Goal: Use online tool/utility

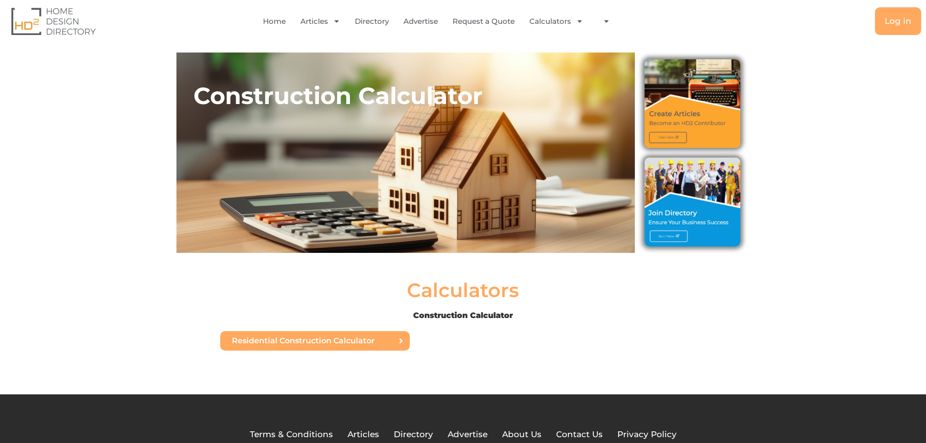
drag, startPoint x: 0, startPoint y: 0, endPoint x: 342, endPoint y: 341, distance: 483.0
click at [342, 341] on span "Residential Construction Calculator" at bounding box center [303, 341] width 143 height 8
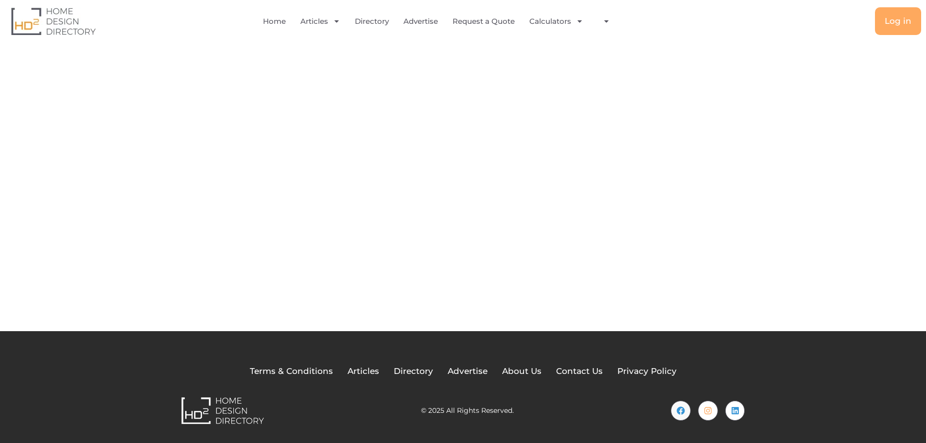
scroll to position [73, 0]
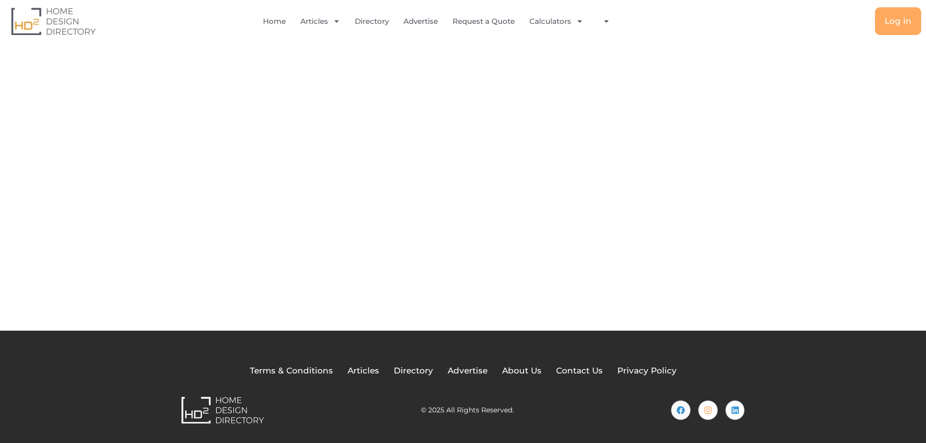
click at [132, 257] on div "Back Your Page Title" at bounding box center [463, 148] width 926 height 364
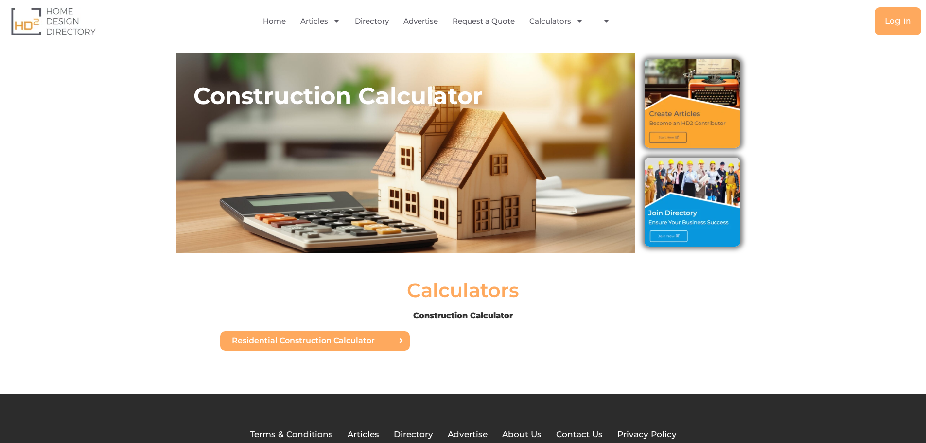
click at [324, 345] on link "Residential Construction Calculator" at bounding box center [315, 340] width 190 height 19
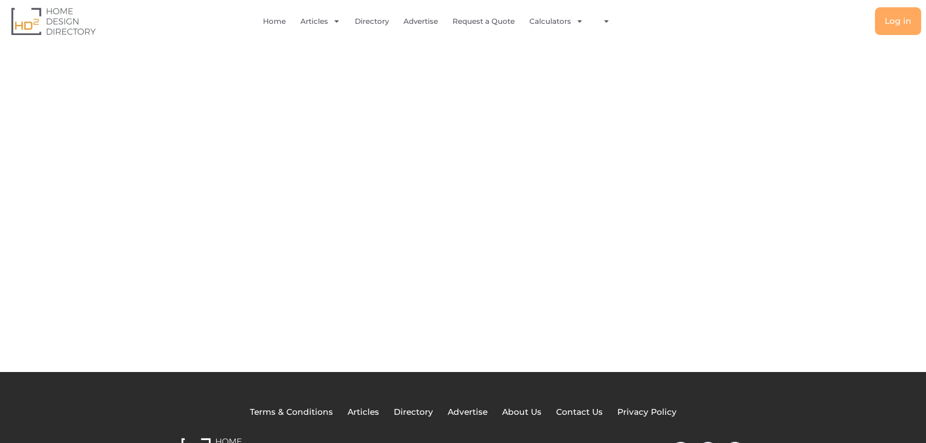
scroll to position [73, 0]
